Goal: Information Seeking & Learning: Learn about a topic

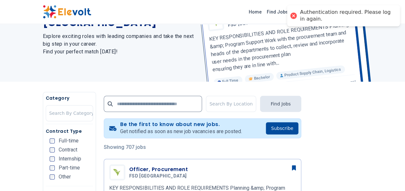
scroll to position [56, 0]
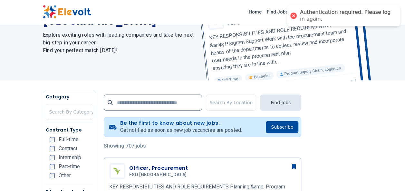
click at [291, 15] on div at bounding box center [293, 15] width 9 height 9
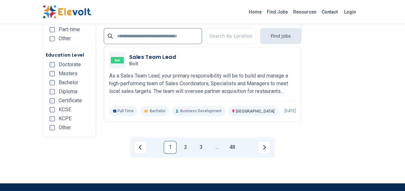
scroll to position [1391, 0]
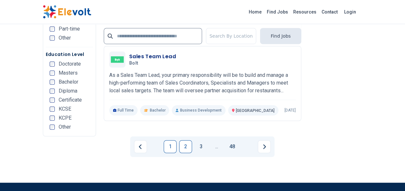
click at [181, 140] on link "2" at bounding box center [185, 146] width 13 height 13
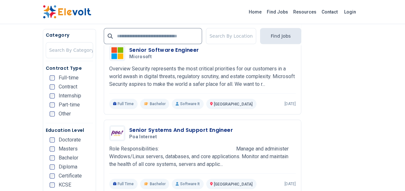
scroll to position [261, 0]
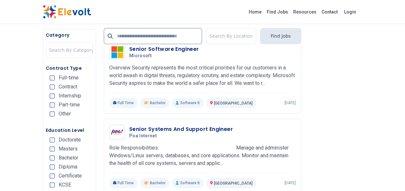
click at [56, 165] on div "Diploma" at bounding box center [64, 167] width 28 height 5
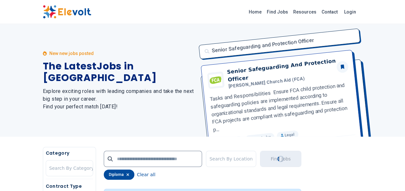
scroll to position [0, 0]
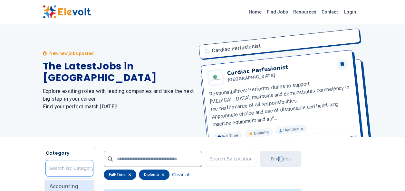
click at [76, 167] on div at bounding box center [71, 168] width 45 height 13
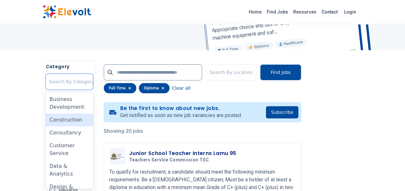
scroll to position [72, 0]
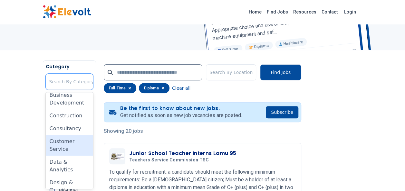
click at [69, 139] on div "Customer Service" at bounding box center [69, 145] width 47 height 21
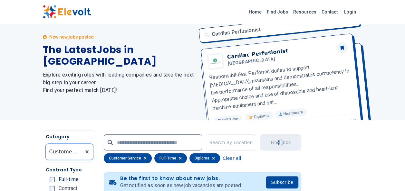
scroll to position [0, 0]
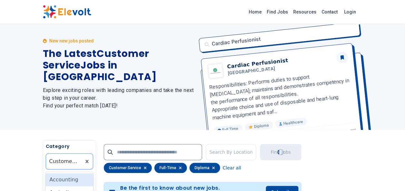
click at [77, 168] on div "Customer Service" at bounding box center [63, 161] width 35 height 15
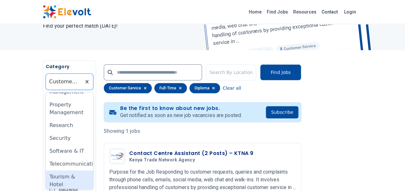
scroll to position [532, 0]
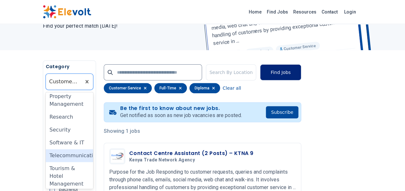
click at [275, 75] on button "Find Jobs" at bounding box center [280, 72] width 41 height 16
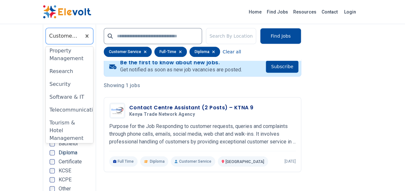
scroll to position [139, 0]
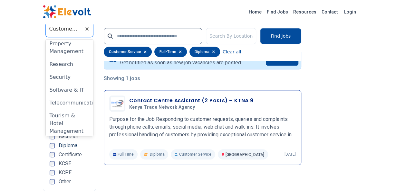
click at [139, 102] on h3 "Contact Centre Assistant (2 Posts) – KTNA 9" at bounding box center [191, 101] width 124 height 8
